Goal: Information Seeking & Learning: Learn about a topic

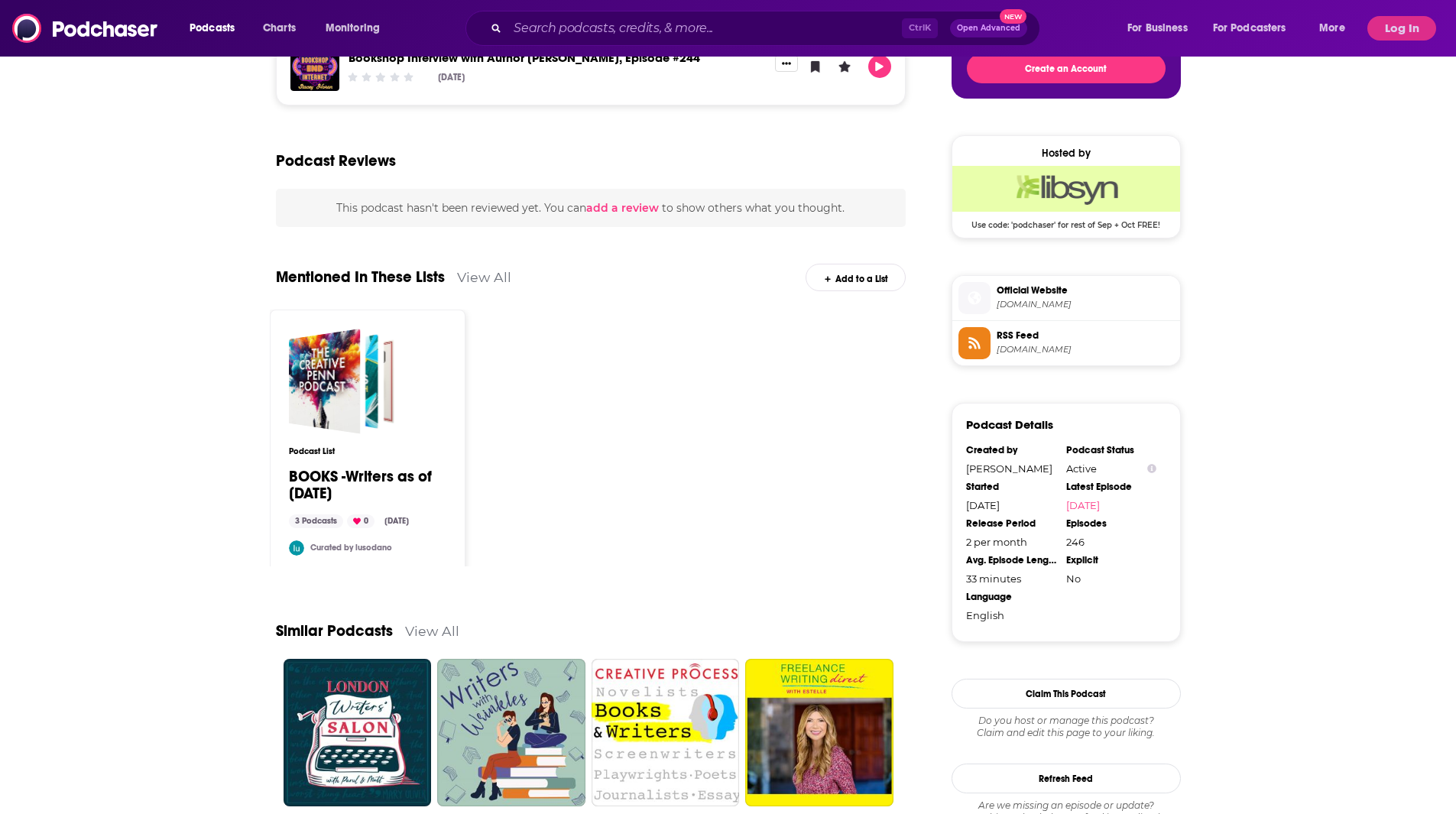
scroll to position [867, 0]
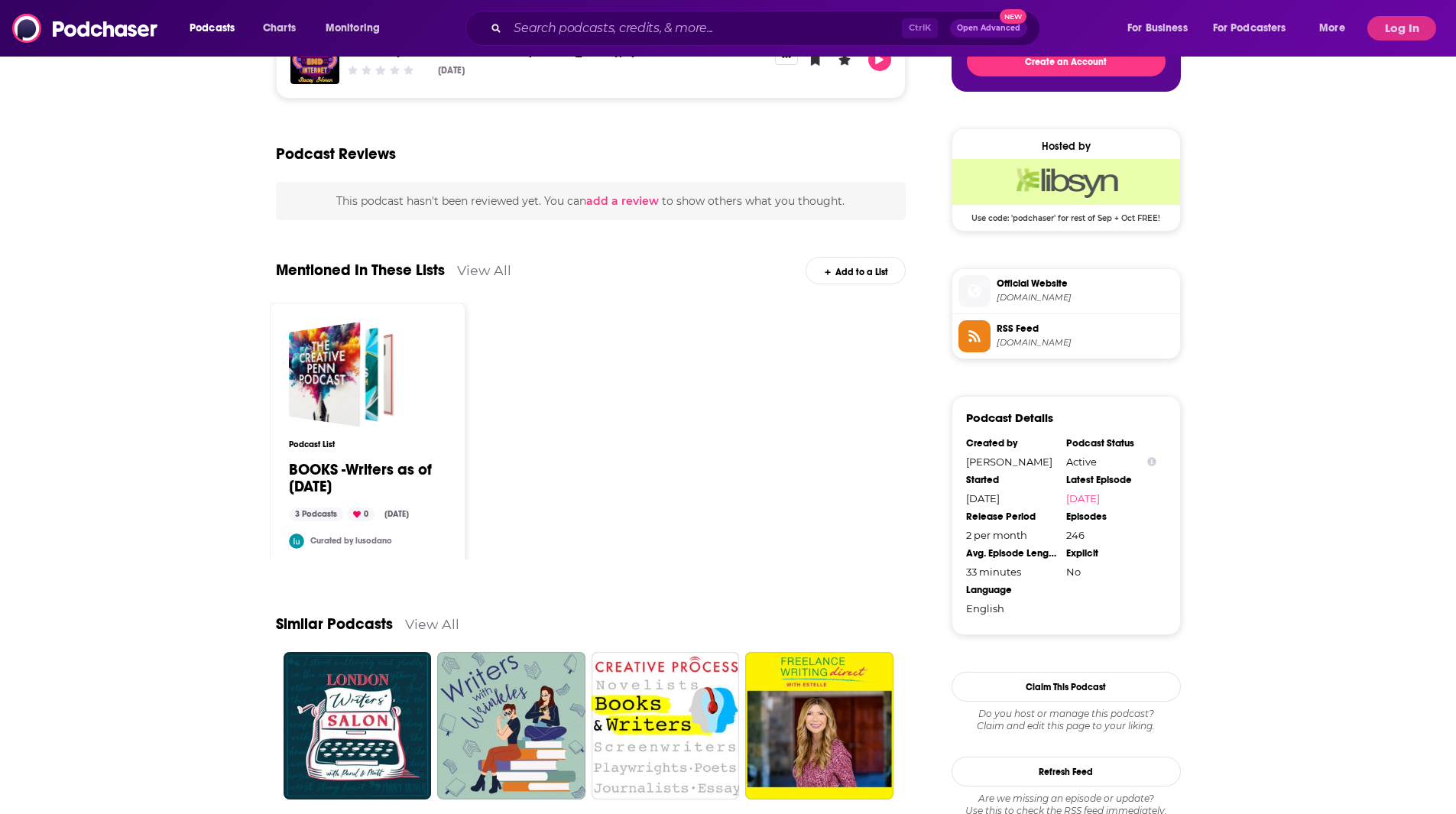
click at [1103, 348] on span "[DOMAIN_NAME]" at bounding box center [1085, 342] width 178 height 11
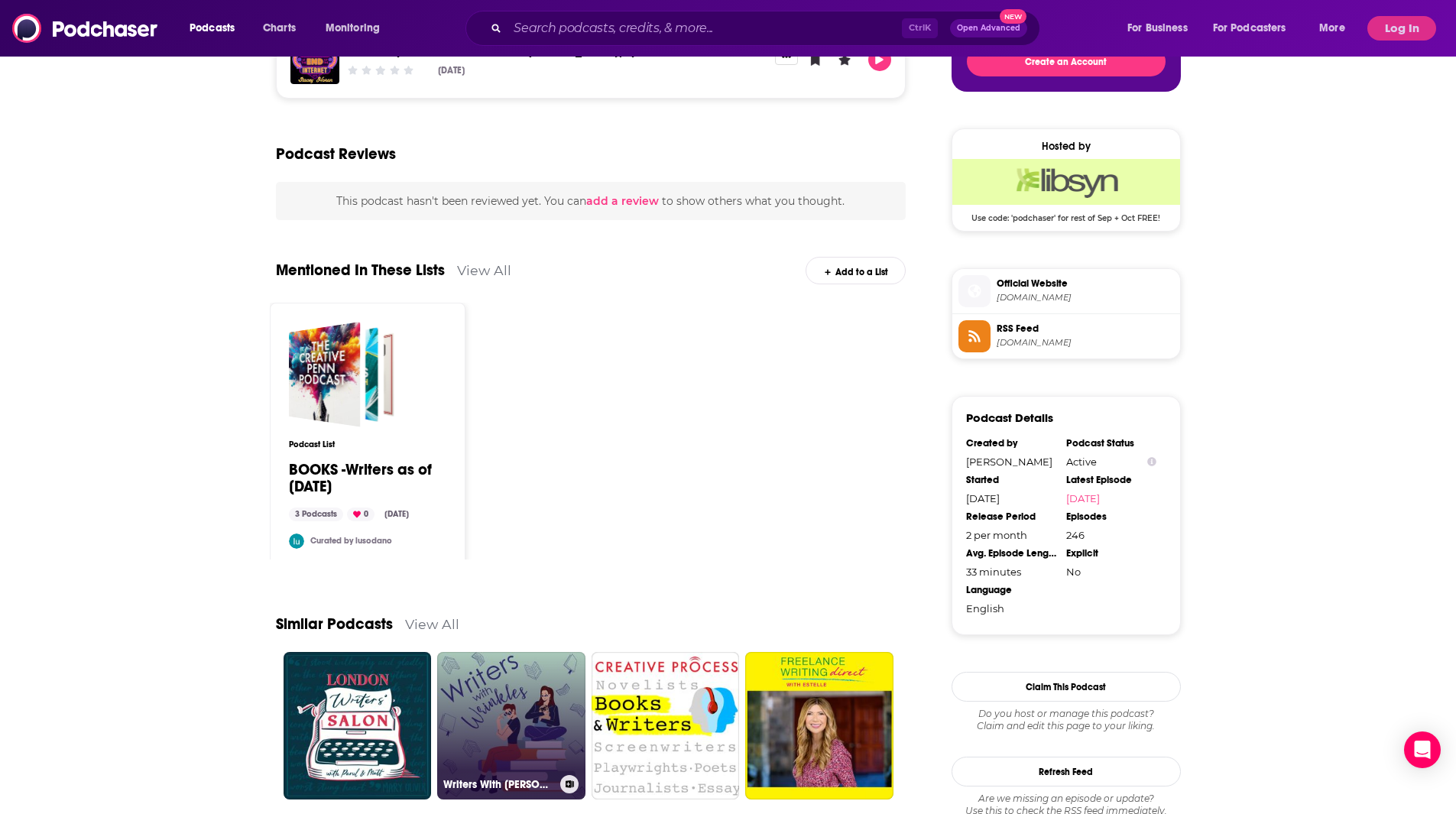
click at [550, 664] on link "Writers With [PERSON_NAME]" at bounding box center [511, 726] width 149 height 149
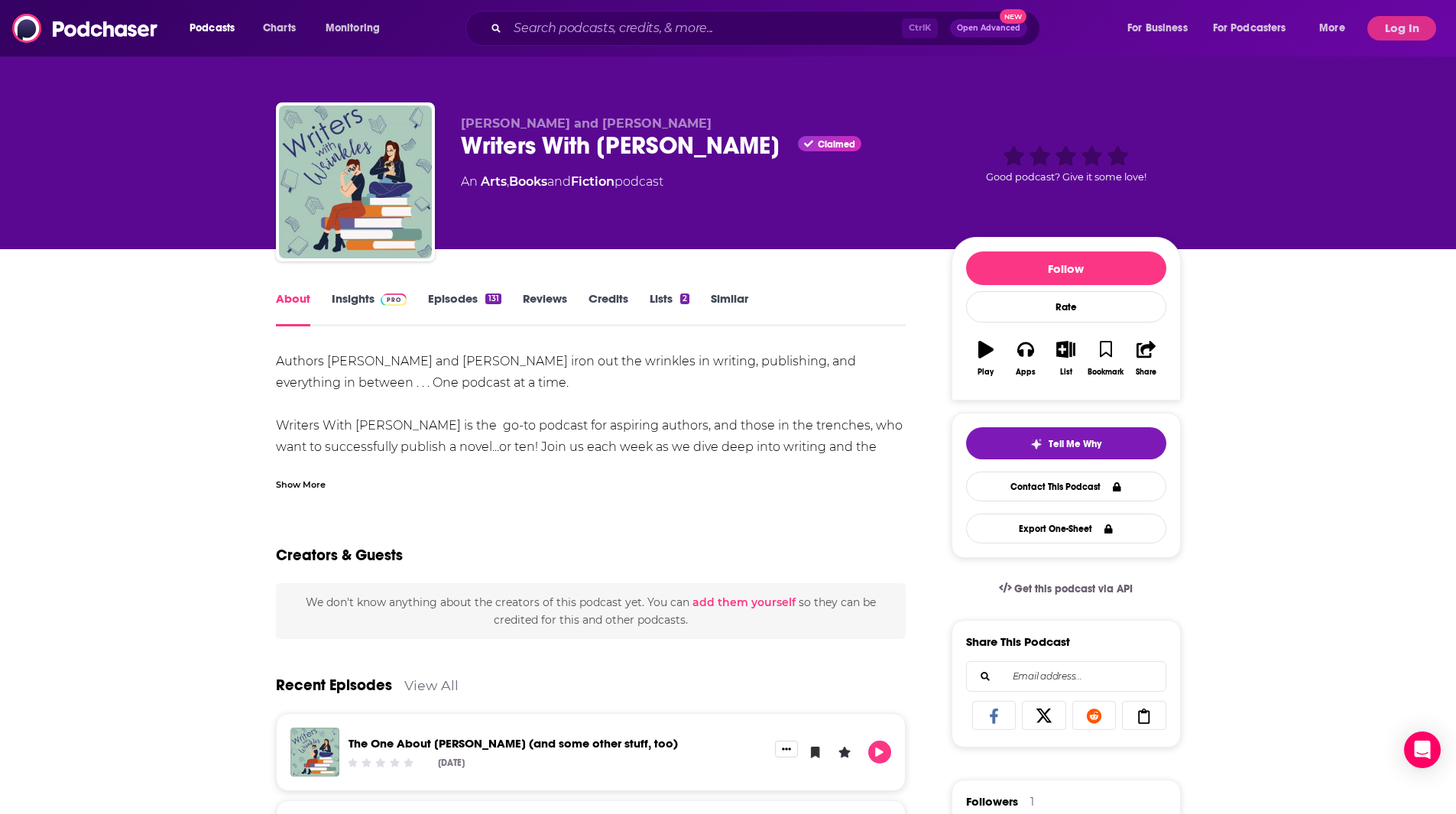
click at [307, 483] on div "Show More" at bounding box center [301, 483] width 49 height 14
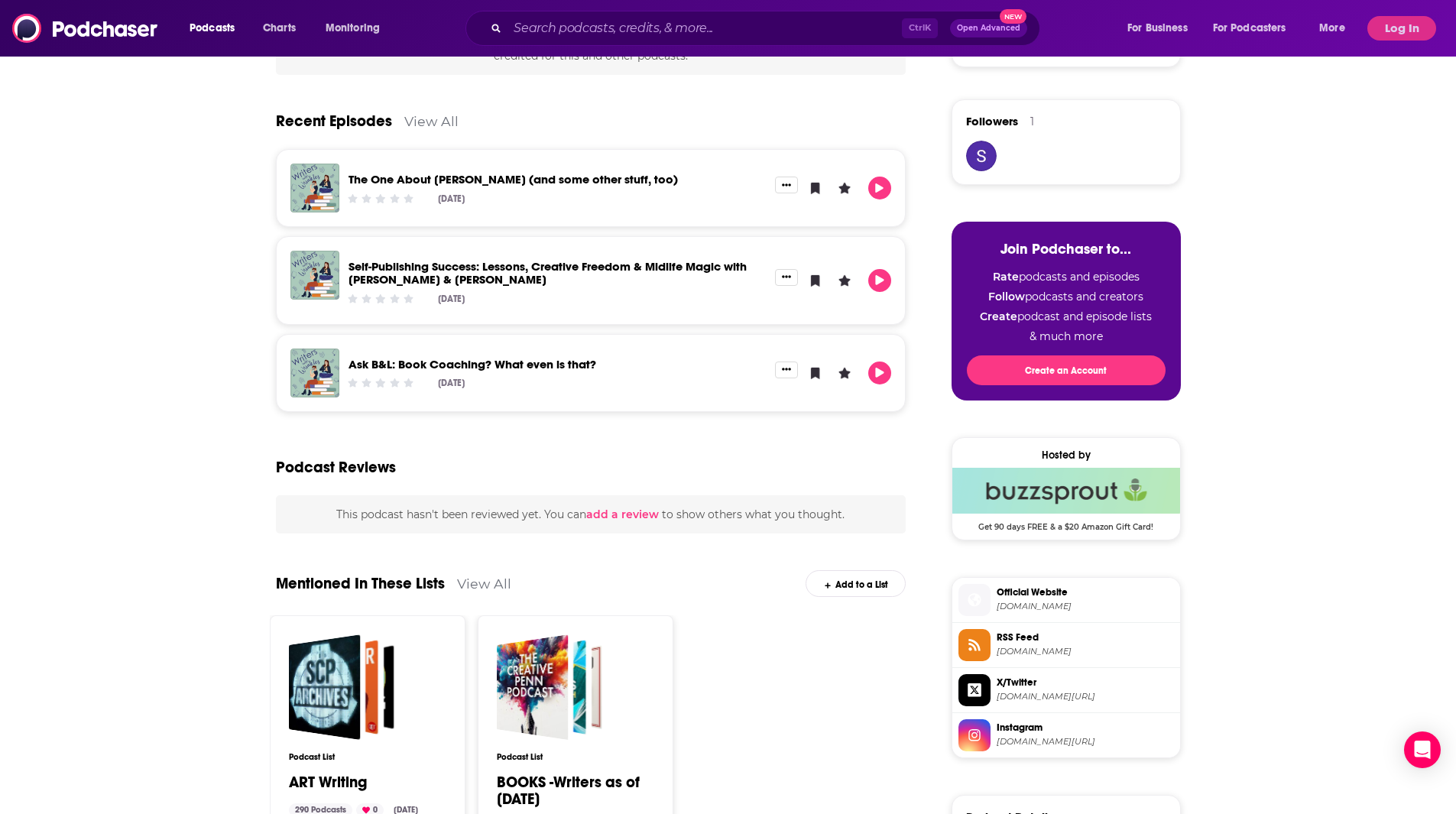
scroll to position [694, 0]
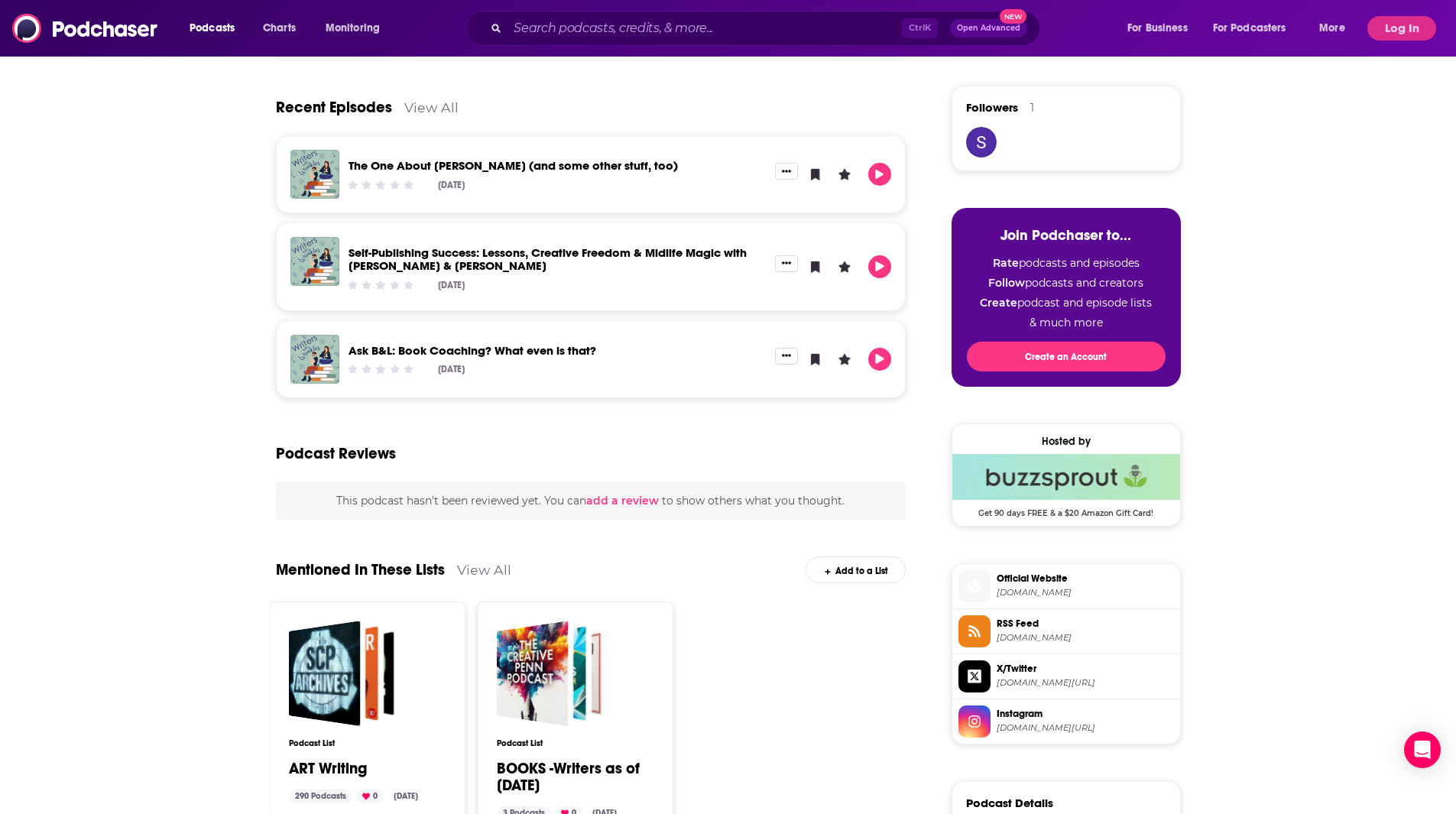
click at [1081, 638] on span "[DOMAIN_NAME]" at bounding box center [1085, 637] width 178 height 11
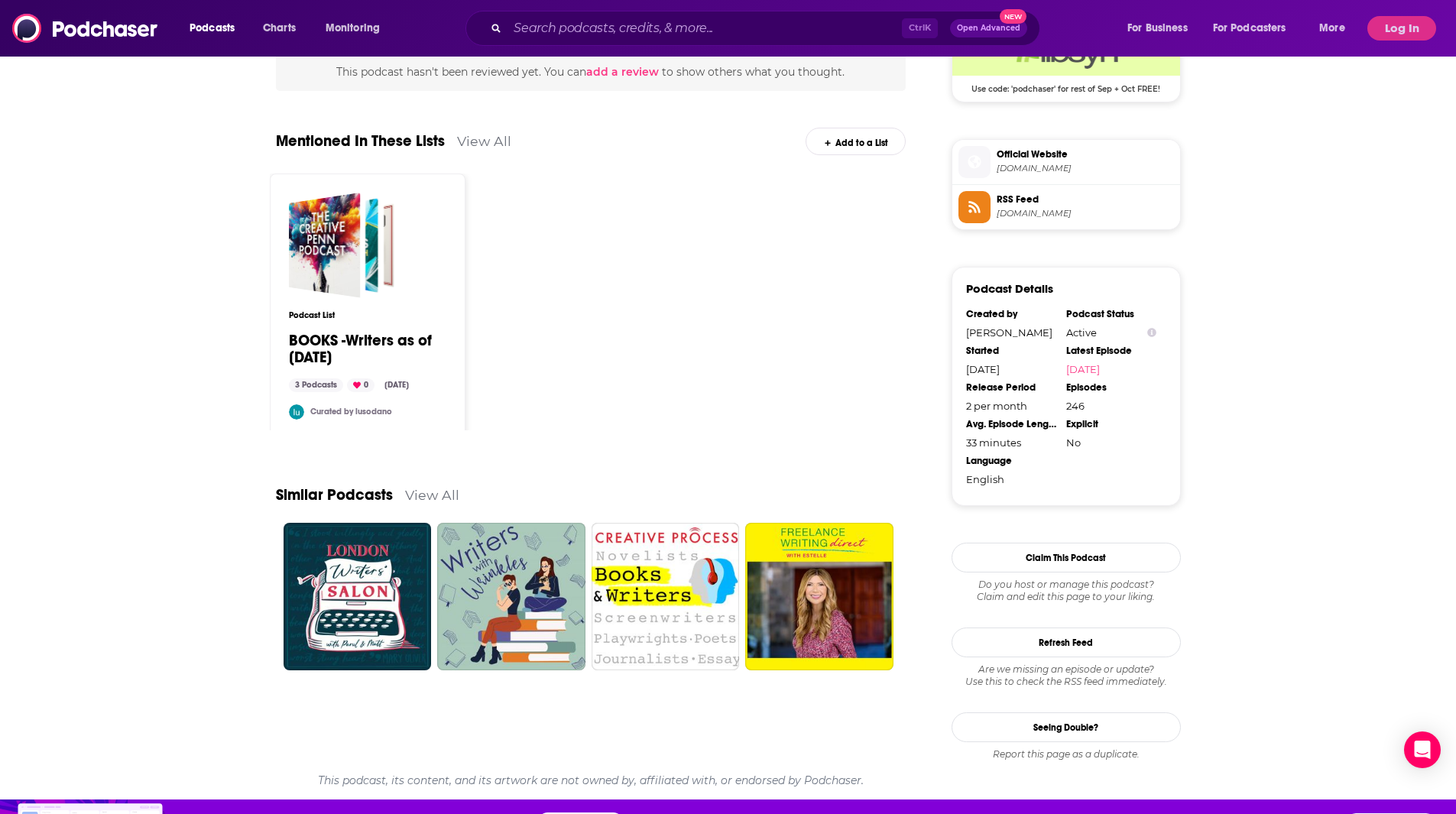
scroll to position [994, 0]
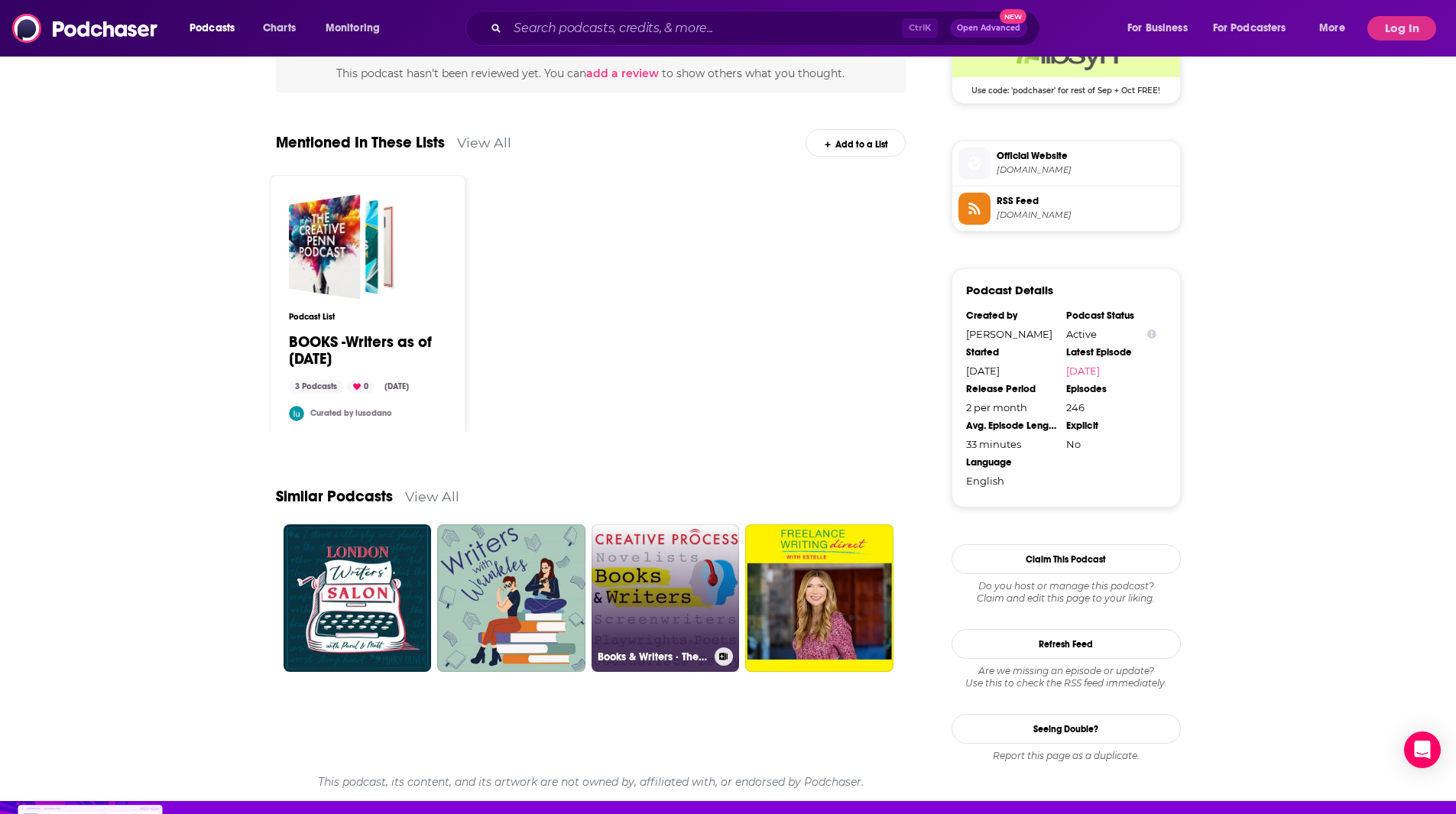
click at [667, 562] on link "Books & Writers · The Creative Process: Novelists, Screenwriters, Playwrights, …" at bounding box center [665, 598] width 149 height 149
type input "[URL][DOMAIN_NAME]"
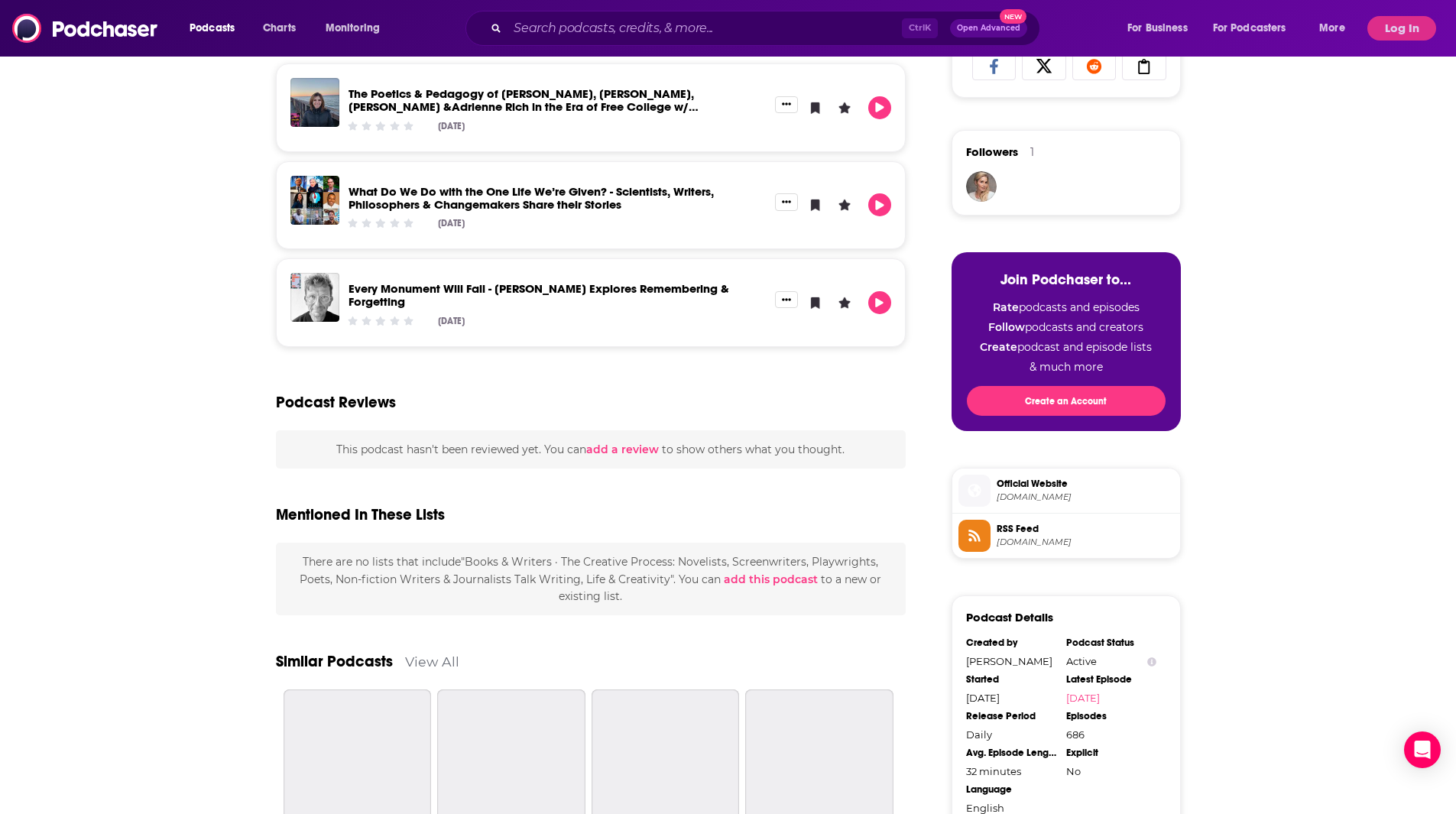
scroll to position [662, 0]
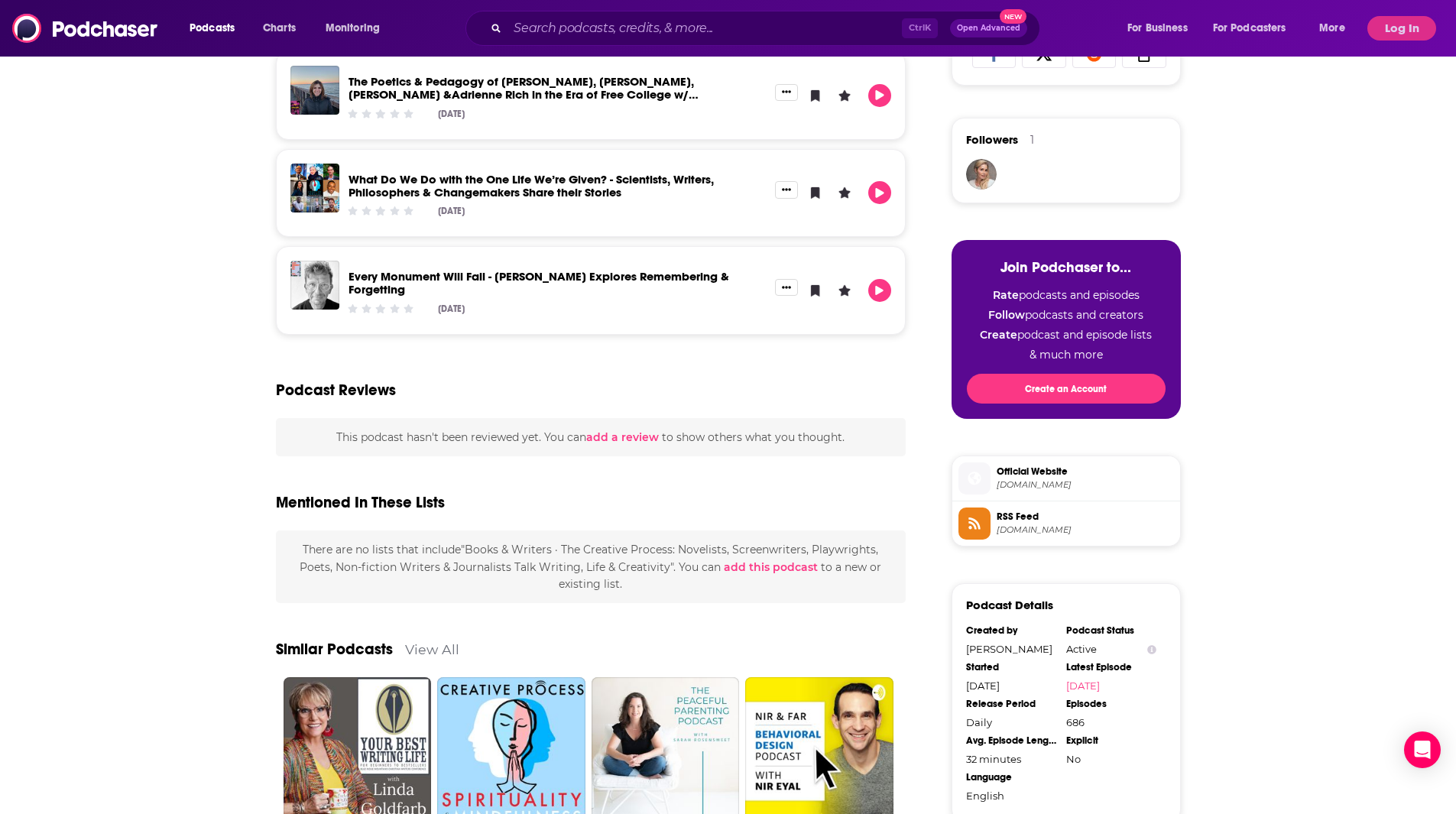
click at [1059, 531] on span "[DOMAIN_NAME]" at bounding box center [1085, 529] width 178 height 11
click at [1056, 481] on span "[DOMAIN_NAME]" at bounding box center [1085, 484] width 178 height 11
